Goal: Task Accomplishment & Management: Manage account settings

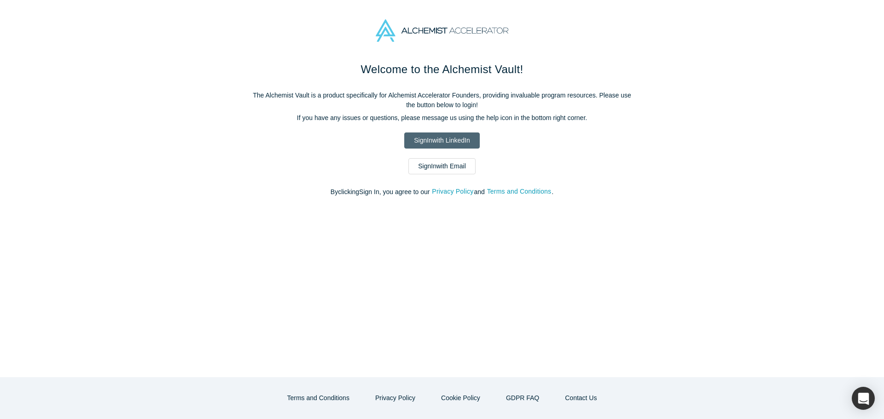
click at [441, 140] on link "Sign In with LinkedIn" at bounding box center [441, 141] width 75 height 16
click at [436, 170] on link "Sign In with Email" at bounding box center [441, 166] width 67 height 16
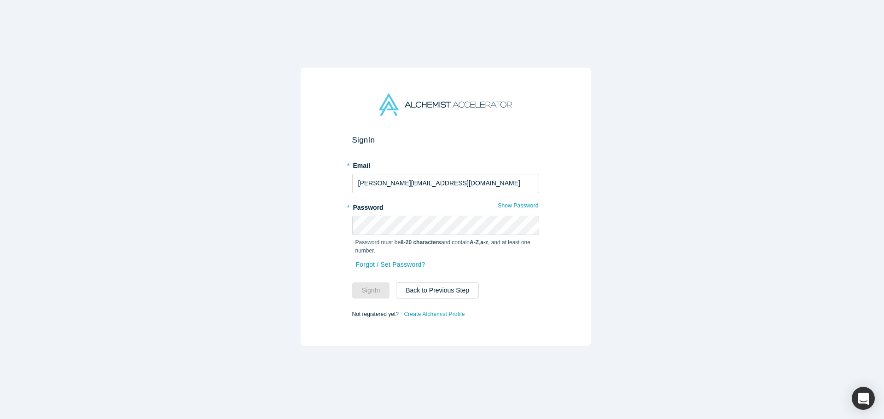
click at [272, 196] on div "Sign In * Email sheeraz@zipdragon.com * Password Show Password Password must be…" at bounding box center [445, 213] width 891 height 426
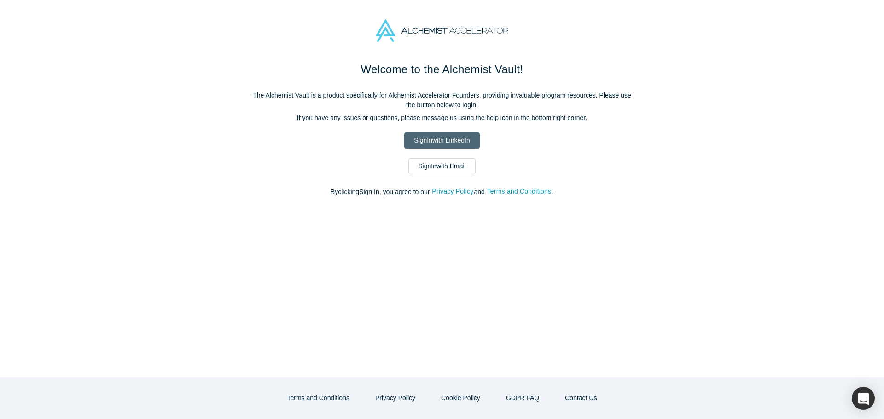
click at [437, 144] on link "Sign In with LinkedIn" at bounding box center [441, 141] width 75 height 16
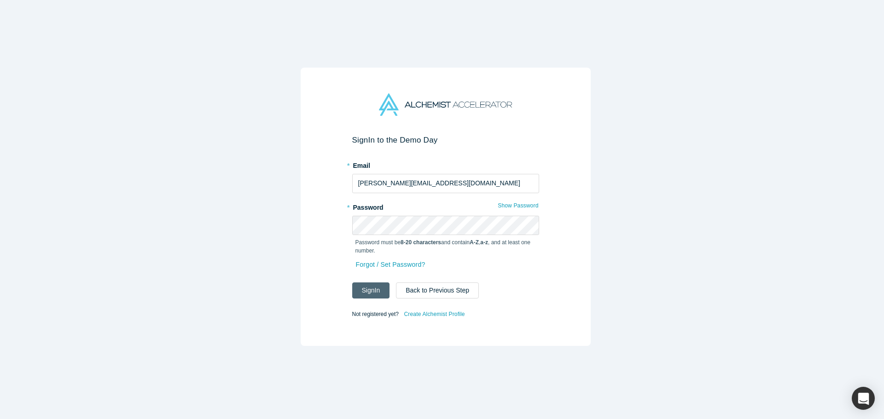
click at [377, 286] on button "Sign In" at bounding box center [371, 291] width 38 height 16
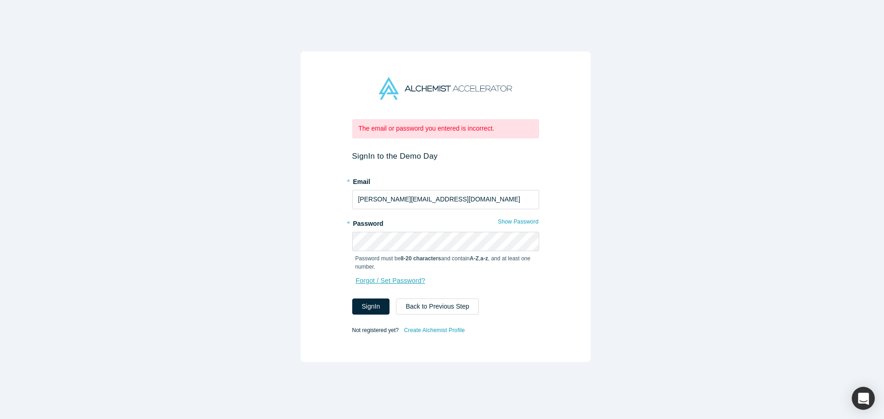
click at [393, 279] on link "Forgot / Set Password?" at bounding box center [390, 281] width 70 height 16
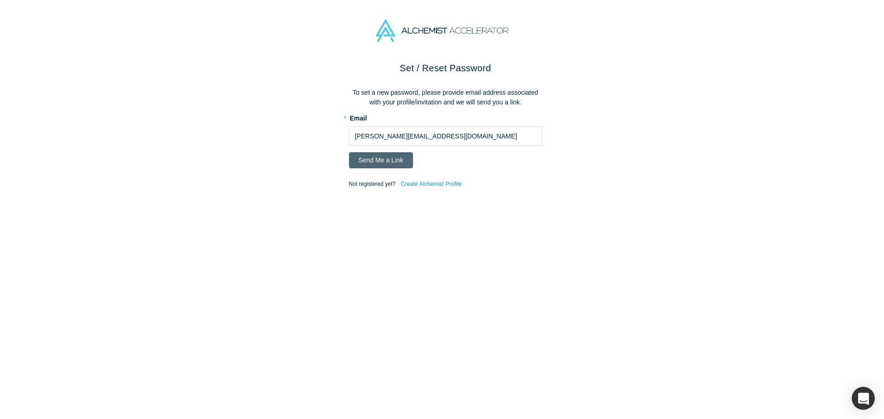
click at [378, 162] on button "Send Me a Link" at bounding box center [381, 160] width 64 height 16
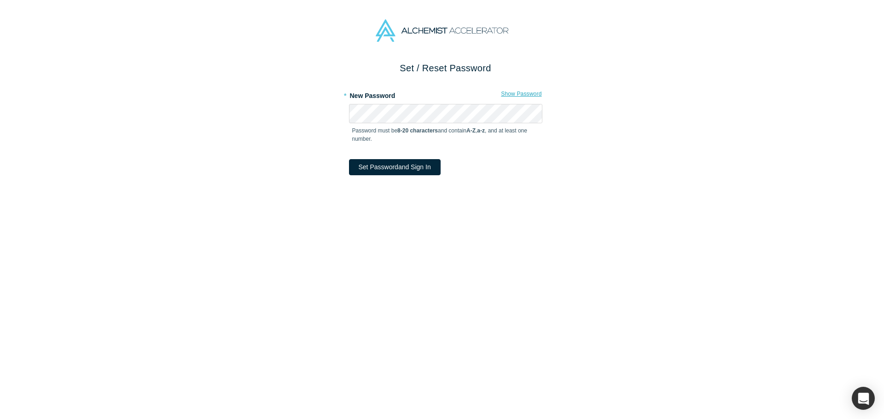
click at [520, 96] on button "Show Password" at bounding box center [520, 94] width 41 height 12
click at [572, 197] on div "Set / Reset Password * New Password Hide Password Password must be 8-20 charact…" at bounding box center [445, 243] width 891 height 365
click at [393, 165] on button "Set Password and Sign In" at bounding box center [395, 167] width 92 height 16
